Goal: Information Seeking & Learning: Compare options

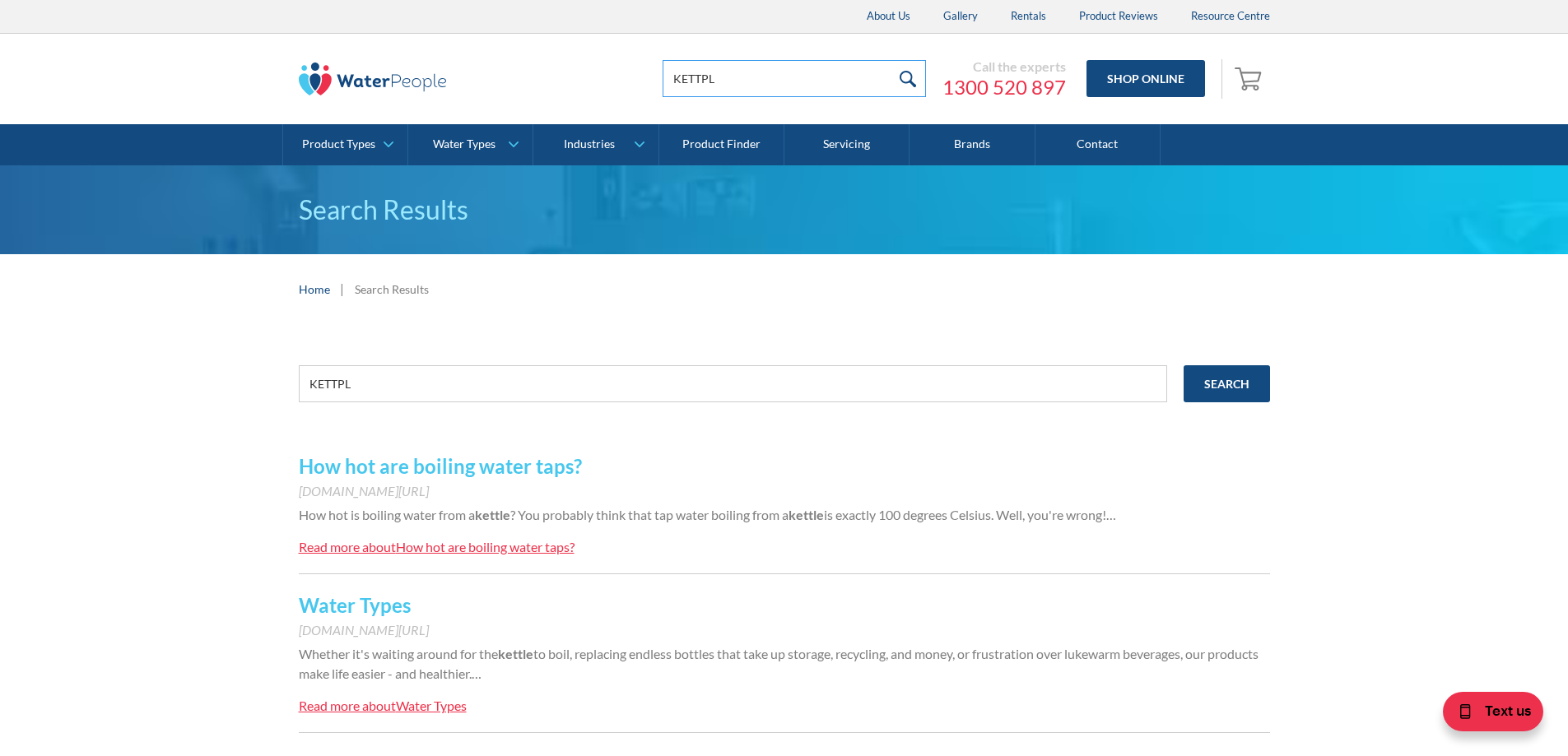
drag, startPoint x: 732, startPoint y: 77, endPoint x: 654, endPoint y: 87, distance: 78.6
click at [654, 87] on div "KETTPL Call the experts 1300 520 897 Shop Online 0 Your Cart Subtotal Pay with …" at bounding box center [940, 79] width 658 height 50
type input "MODE"
click at [891, 60] on input "submit" at bounding box center [908, 79] width 35 height 37
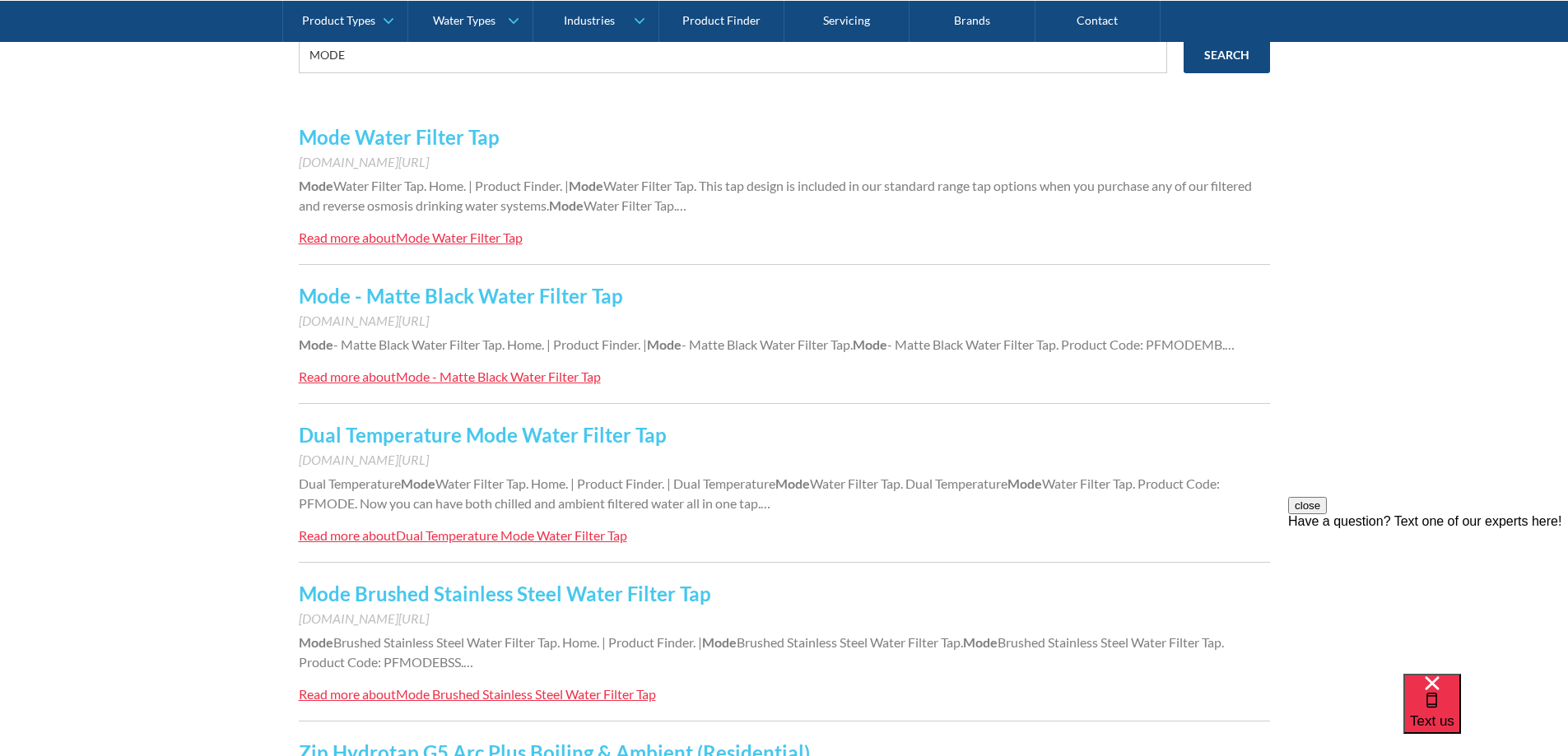
click at [340, 141] on link "Mode Water Filter Tap" at bounding box center [399, 136] width 201 height 24
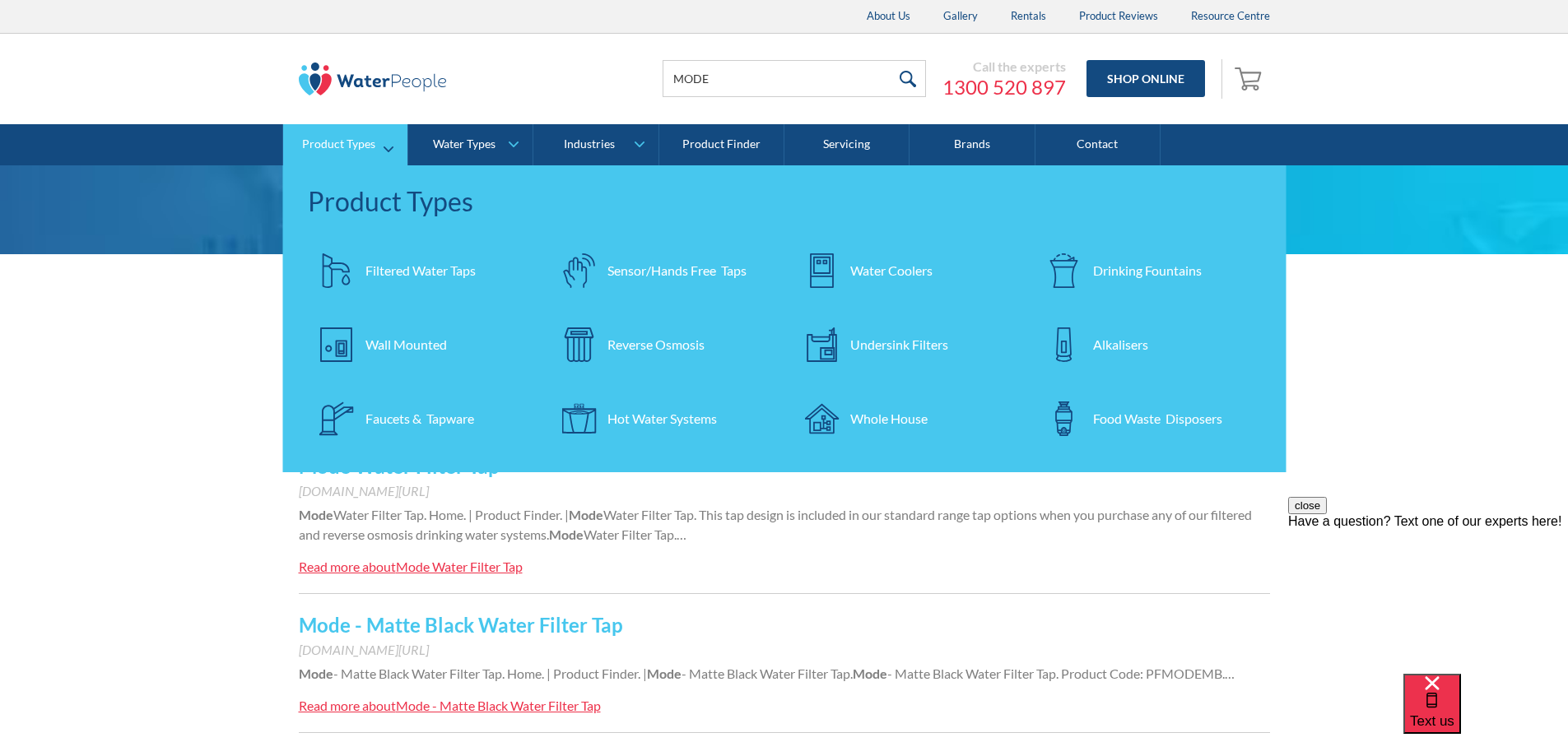
click at [334, 147] on div "Product Types" at bounding box center [339, 144] width 73 height 14
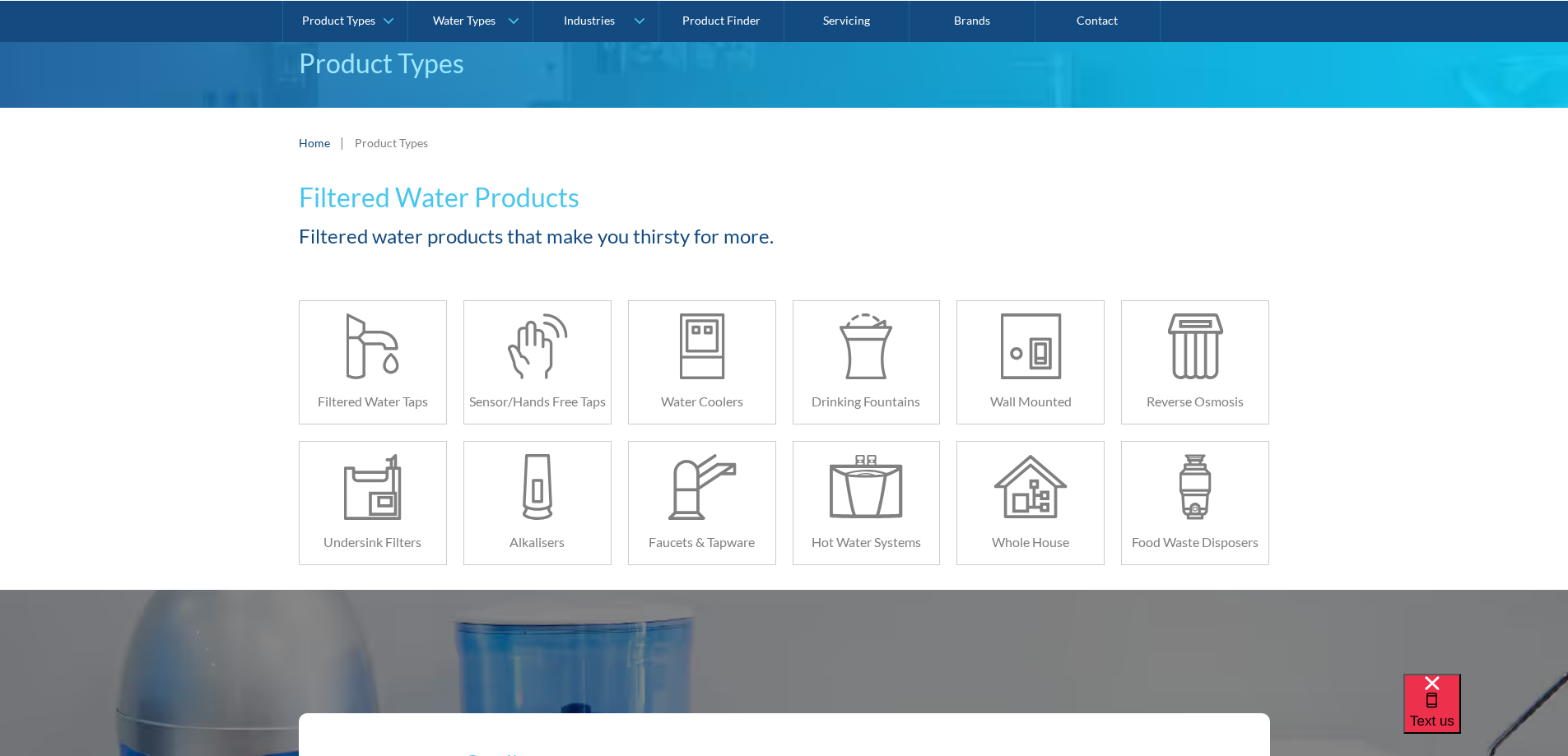
scroll to position [164, 0]
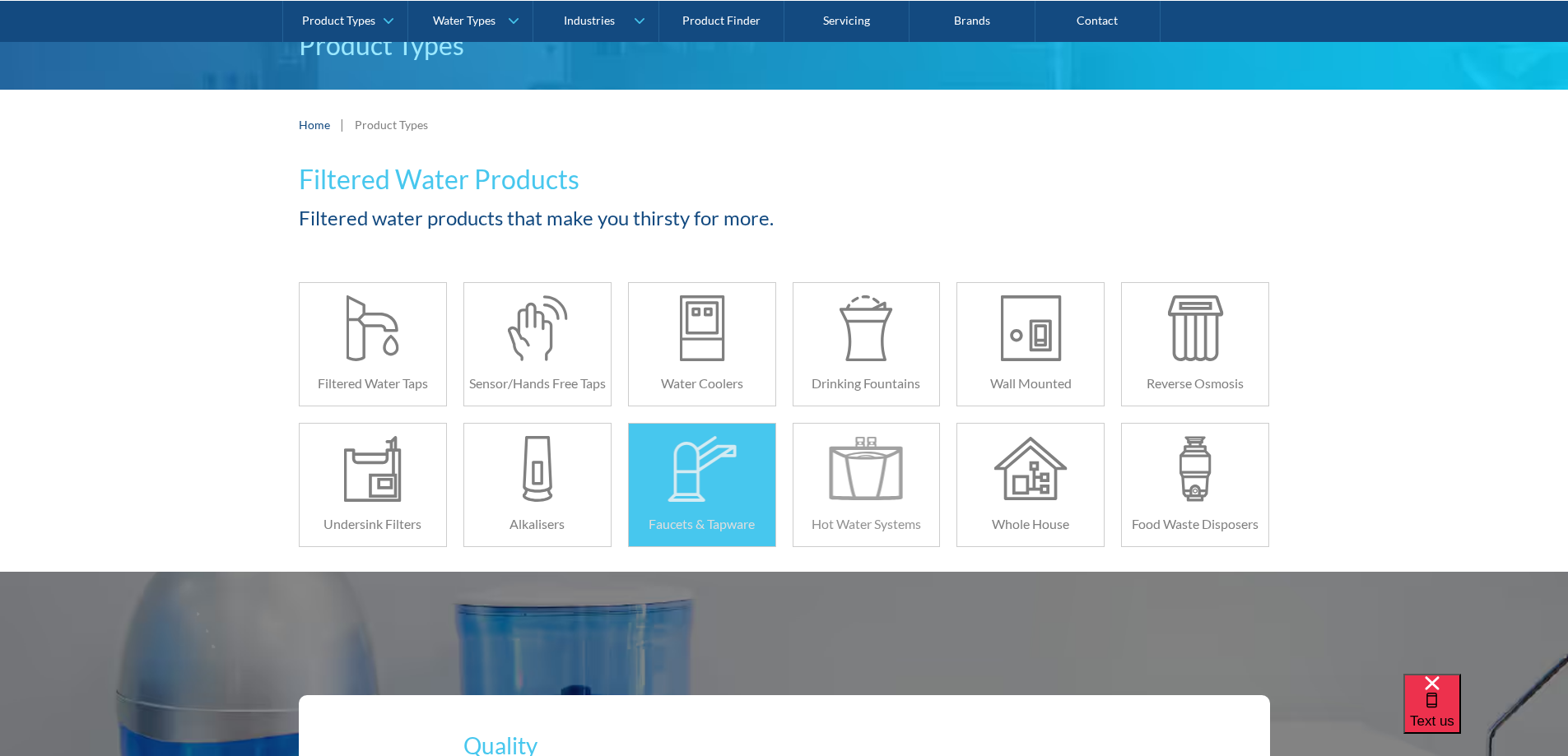
click at [701, 510] on div "Faucets & Tapware" at bounding box center [703, 524] width 147 height 45
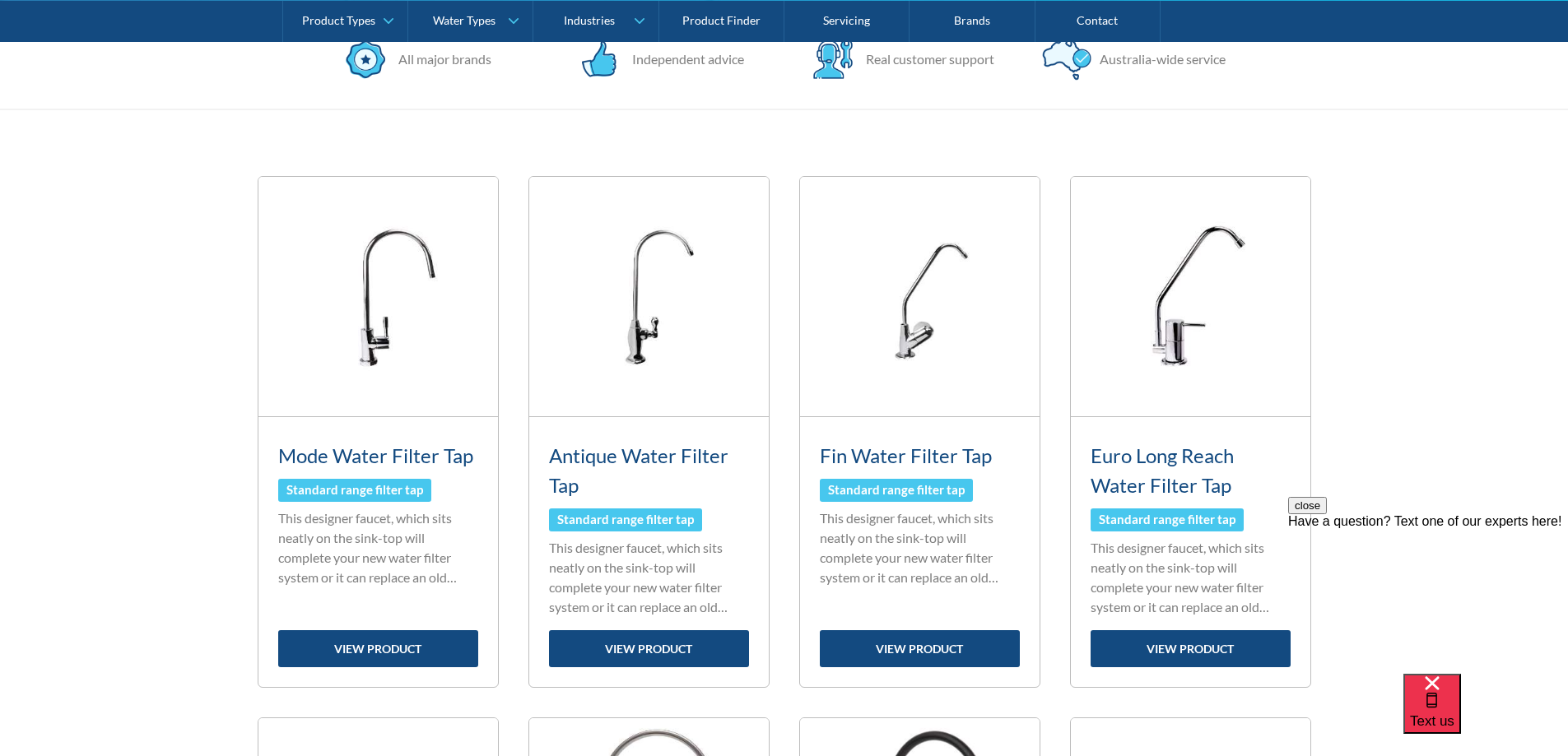
scroll to position [658, 0]
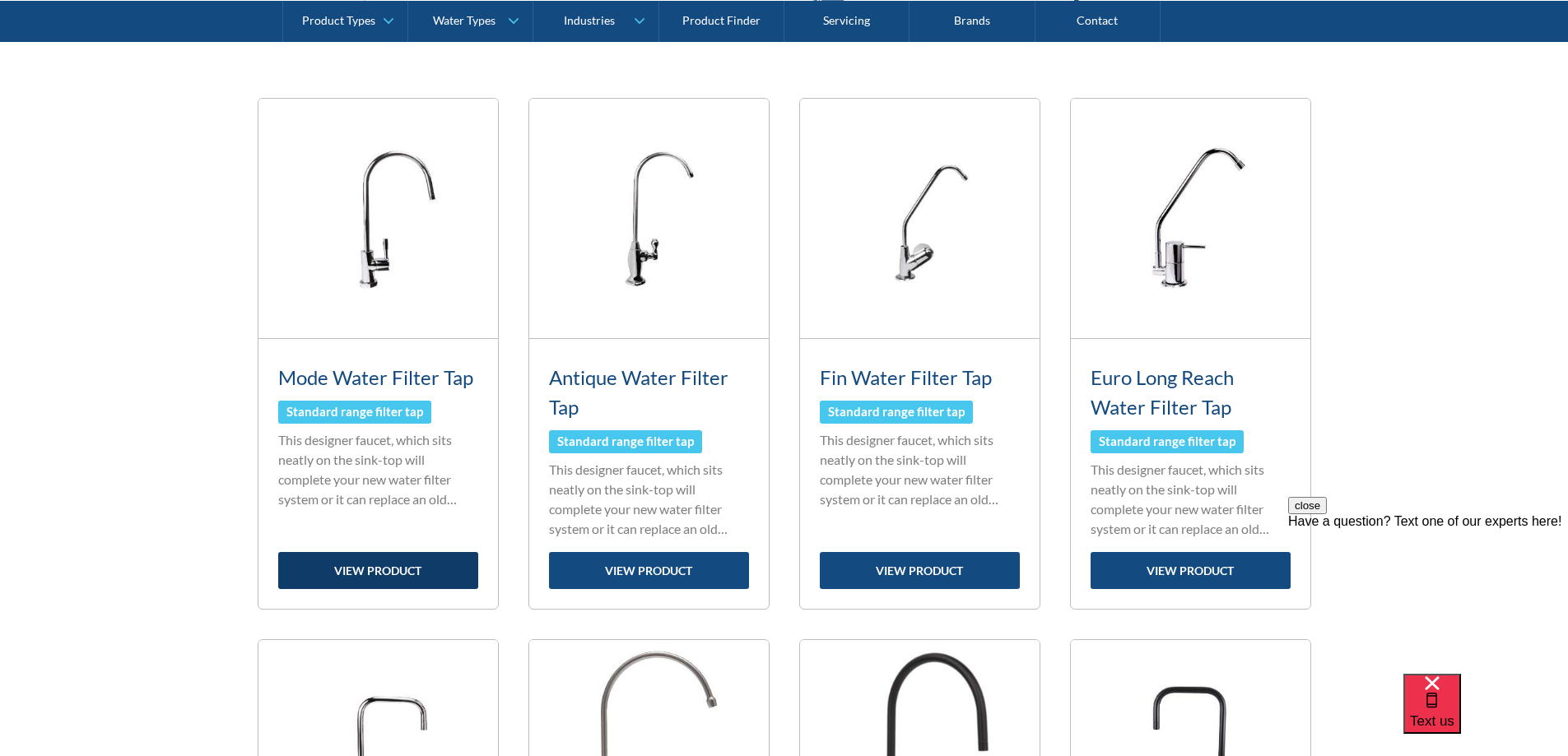
click at [343, 565] on link "view product" at bounding box center [378, 571] width 200 height 37
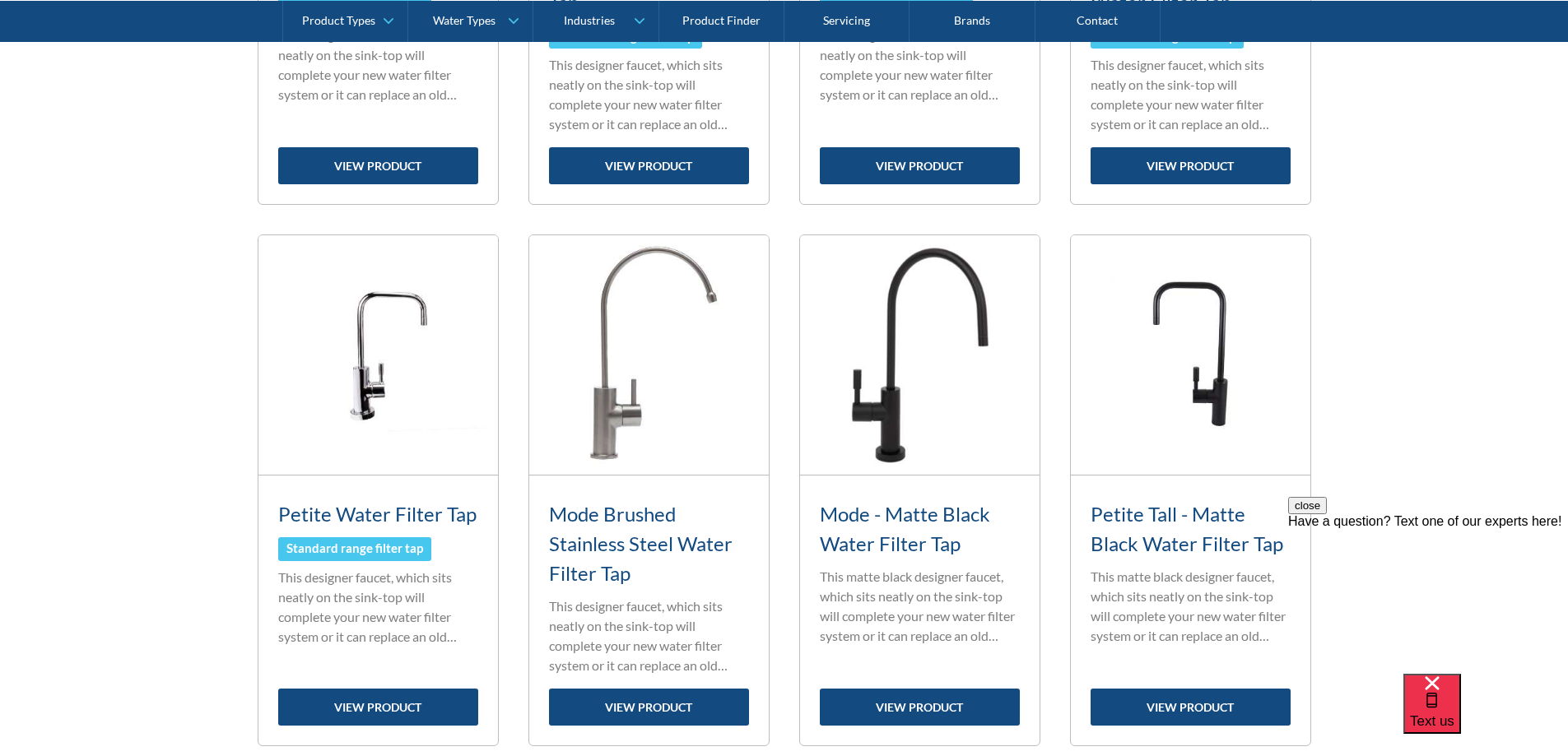
scroll to position [1070, 0]
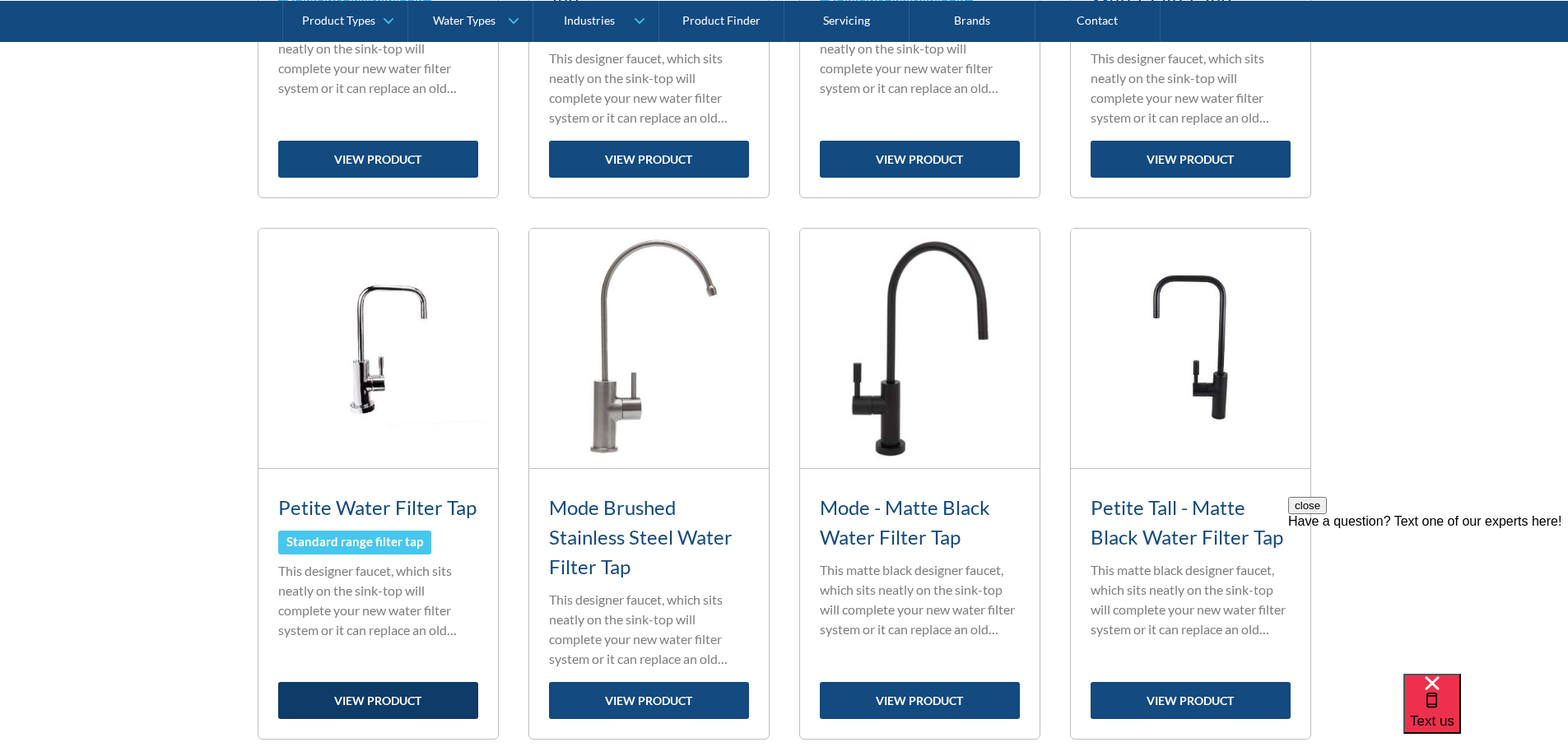
click at [368, 700] on link "view product" at bounding box center [378, 701] width 200 height 37
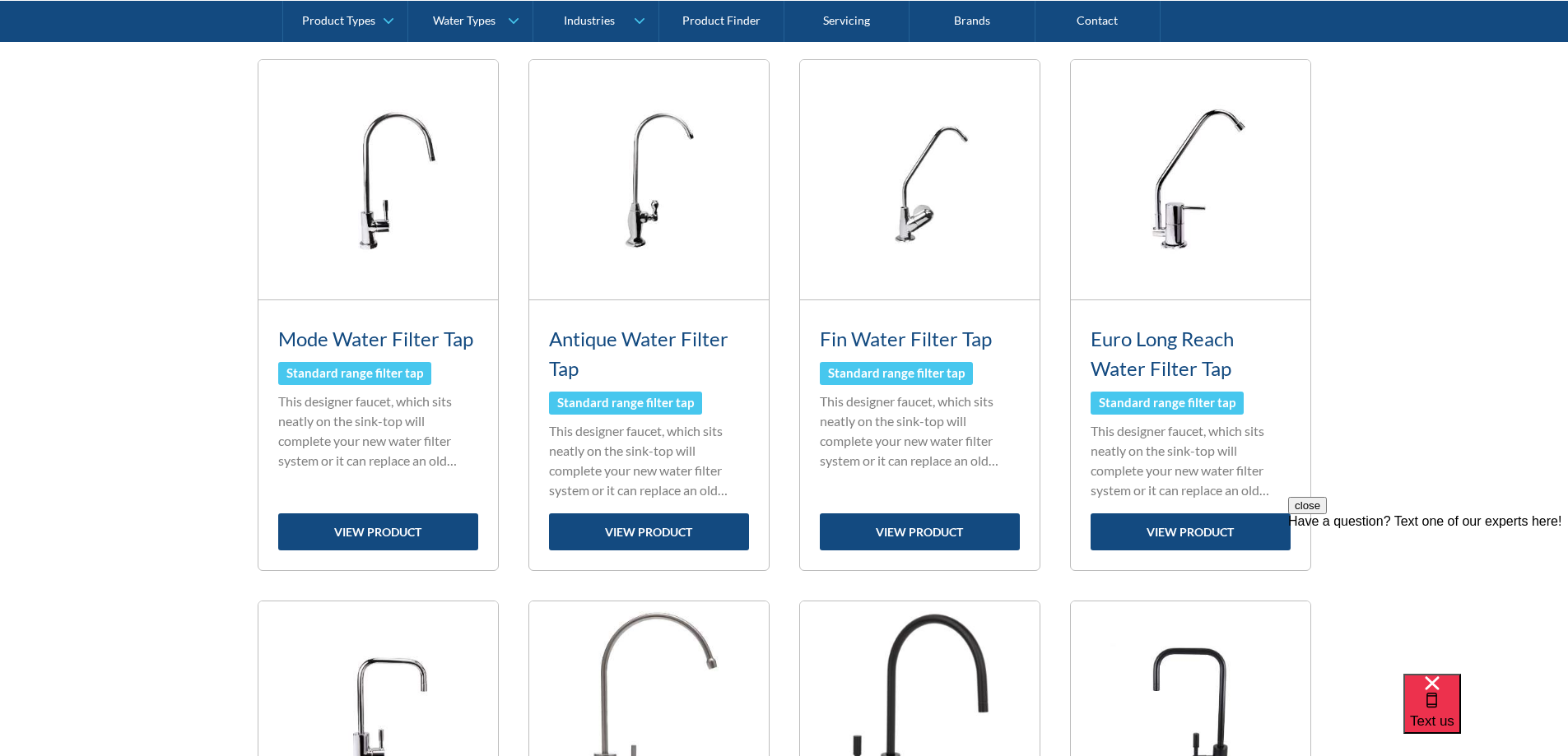
scroll to position [658, 0]
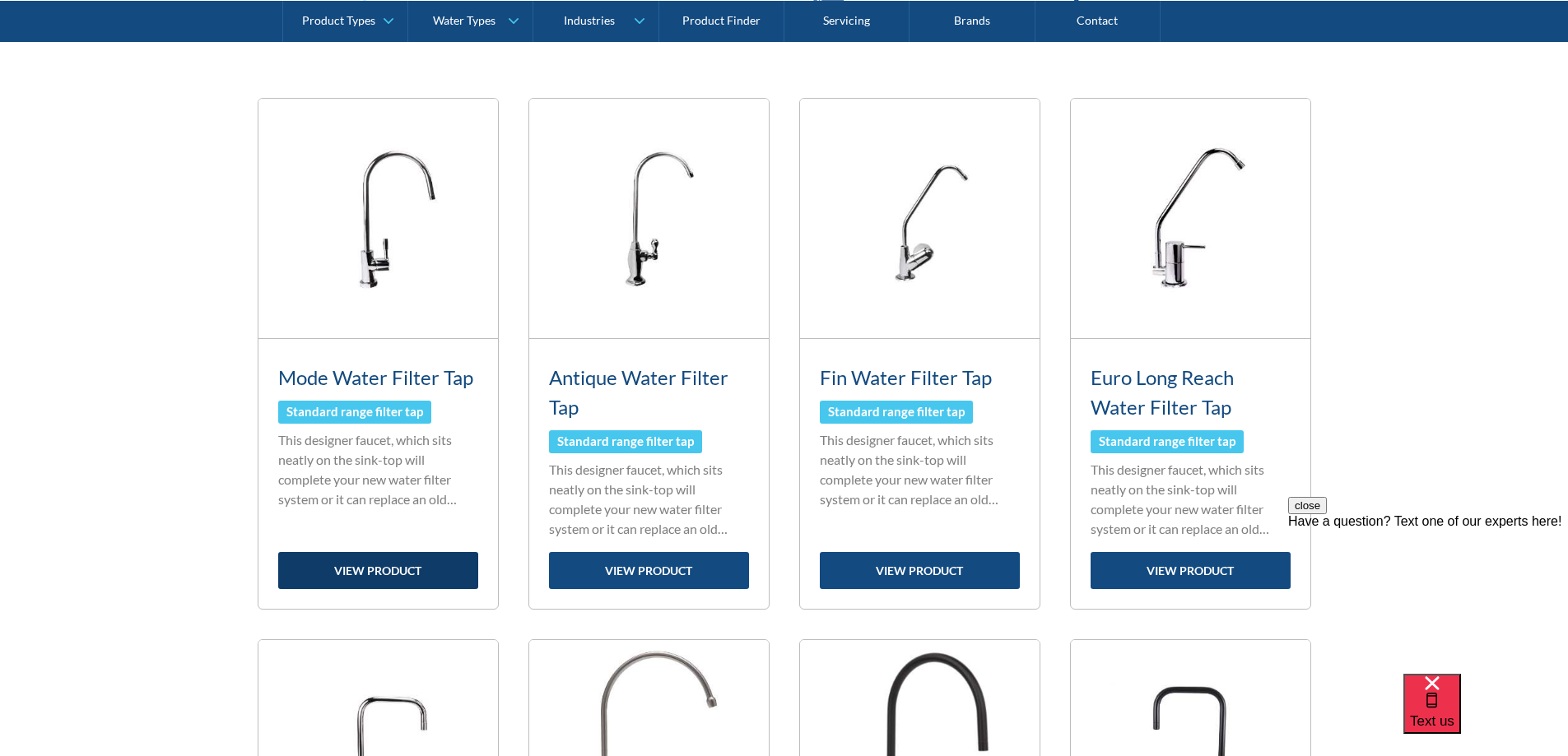
click at [366, 572] on link "view product" at bounding box center [378, 571] width 200 height 37
